Goal: Task Accomplishment & Management: Manage account settings

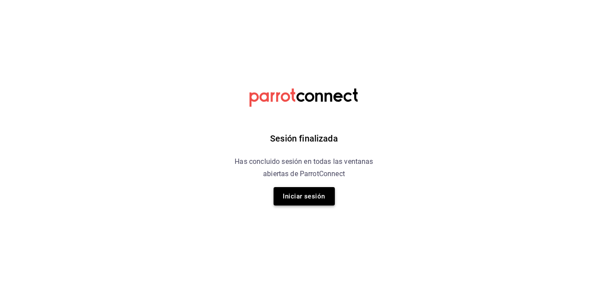
click at [305, 198] on button "Iniciar sesión" at bounding box center [304, 196] width 61 height 18
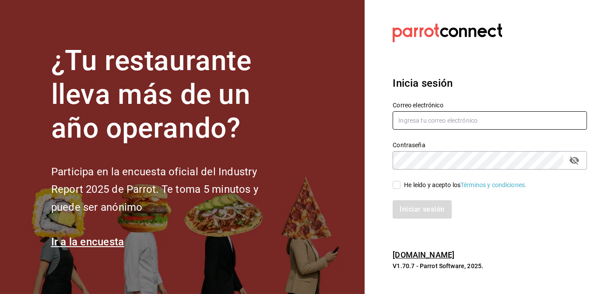
type input "[EMAIL_ADDRESS][DOMAIN_NAME]"
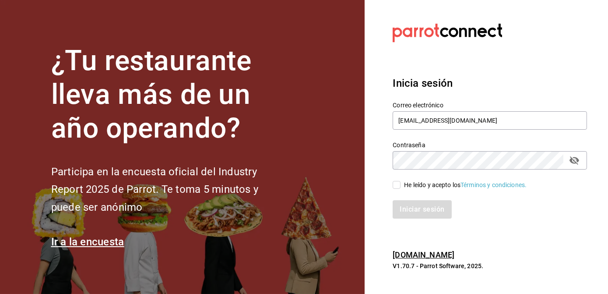
click at [398, 183] on input "He leído y acepto los Términos y condiciones." at bounding box center [397, 185] width 8 height 8
checkbox input "true"
click at [434, 199] on div "Iniciar sesión" at bounding box center [484, 204] width 205 height 29
click at [434, 205] on button "Iniciar sesión" at bounding box center [423, 209] width 60 height 18
